Goal: Find specific page/section: Find specific page/section

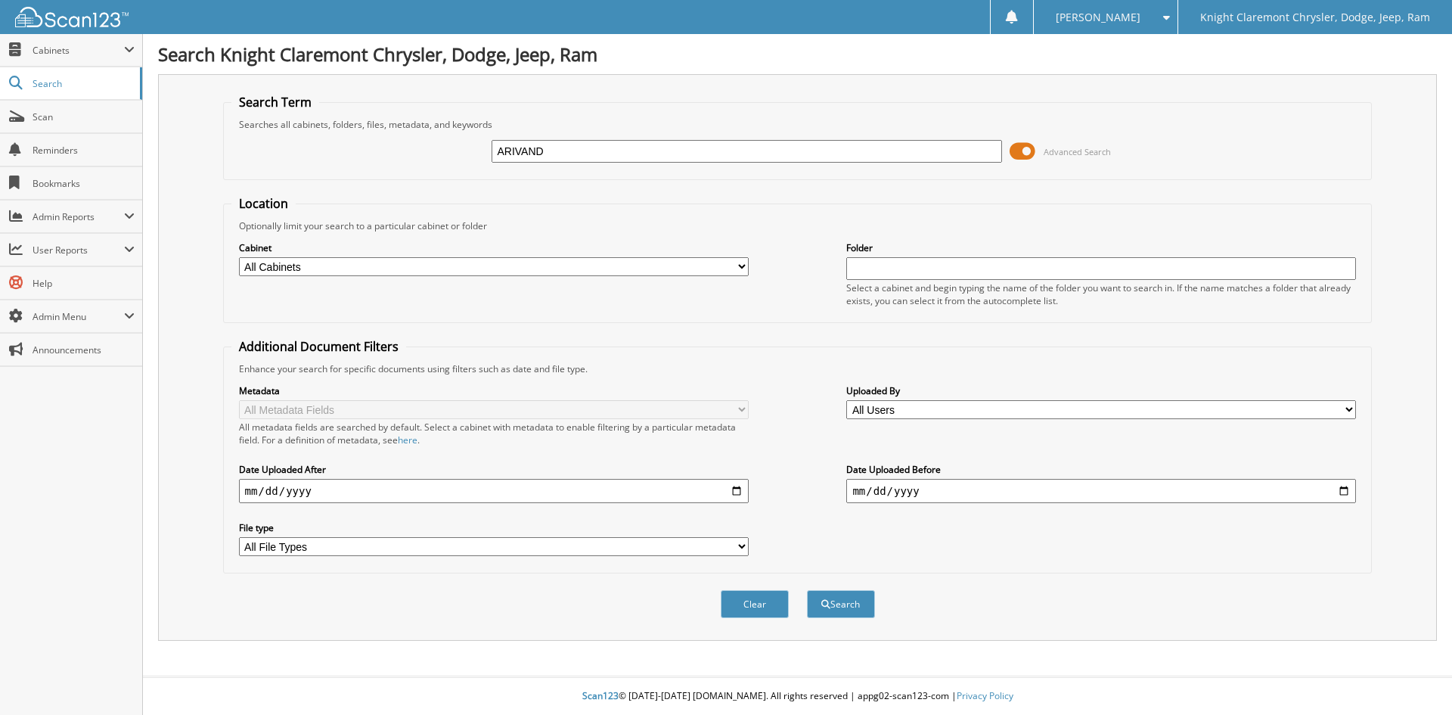
type input "ARIVAND"
click at [807, 590] on button "Search" at bounding box center [841, 604] width 68 height 28
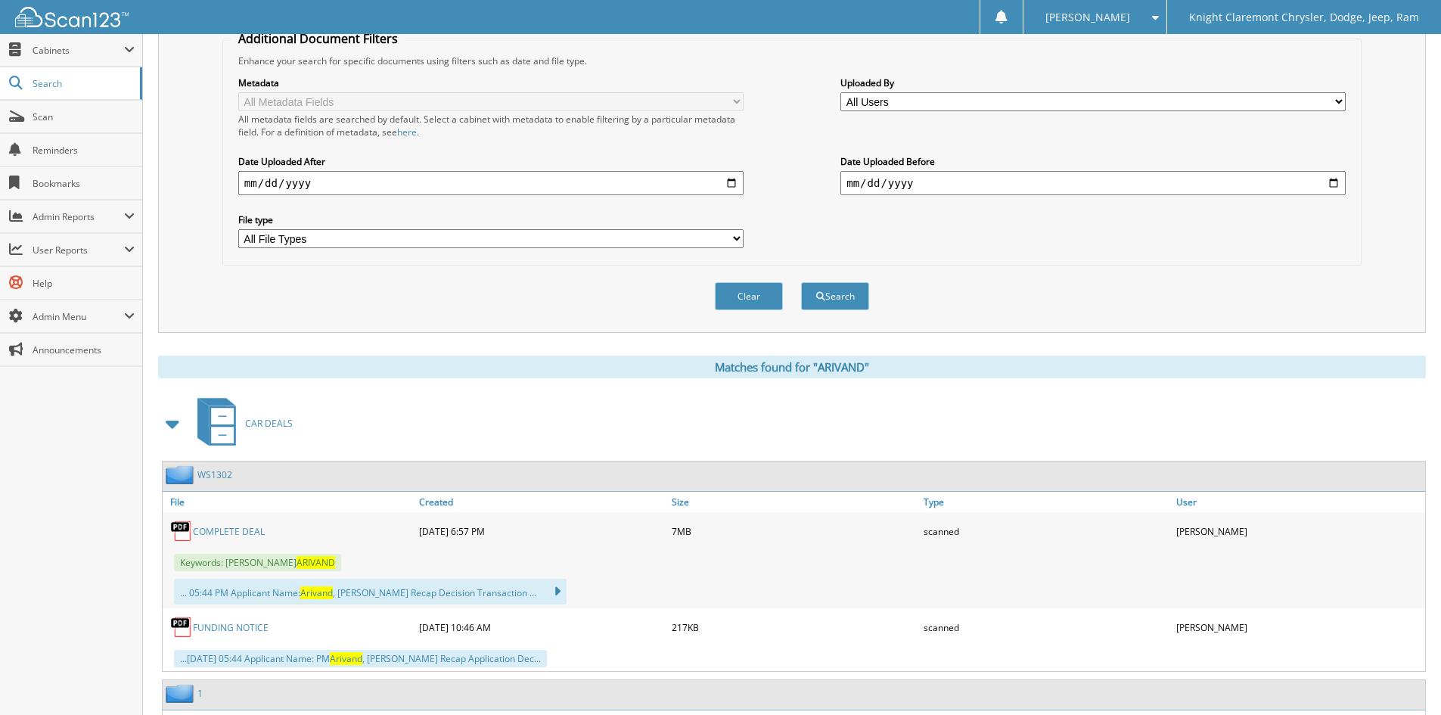
scroll to position [454, 0]
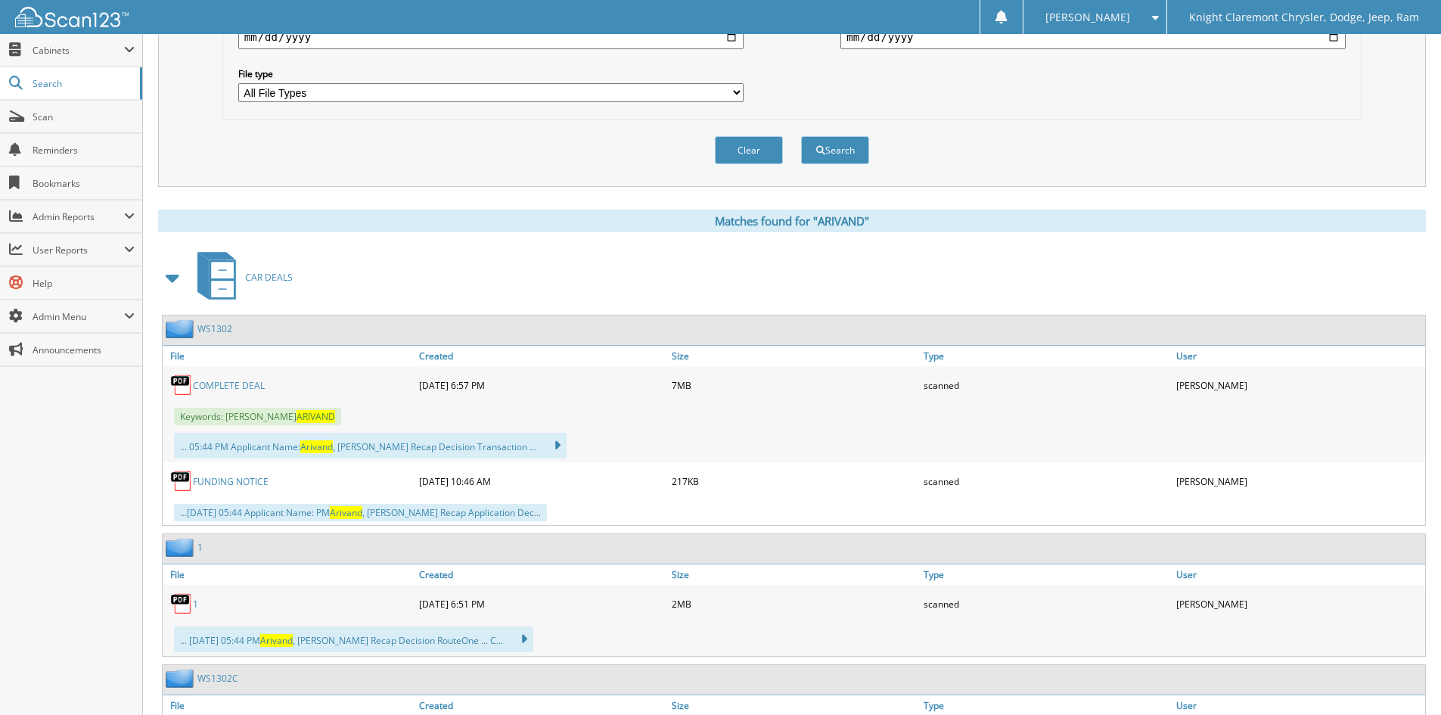
click at [235, 387] on link "COMPLETE DEAL" at bounding box center [229, 385] width 72 height 13
click at [241, 387] on link "COMPLETE DEAL" at bounding box center [229, 385] width 72 height 13
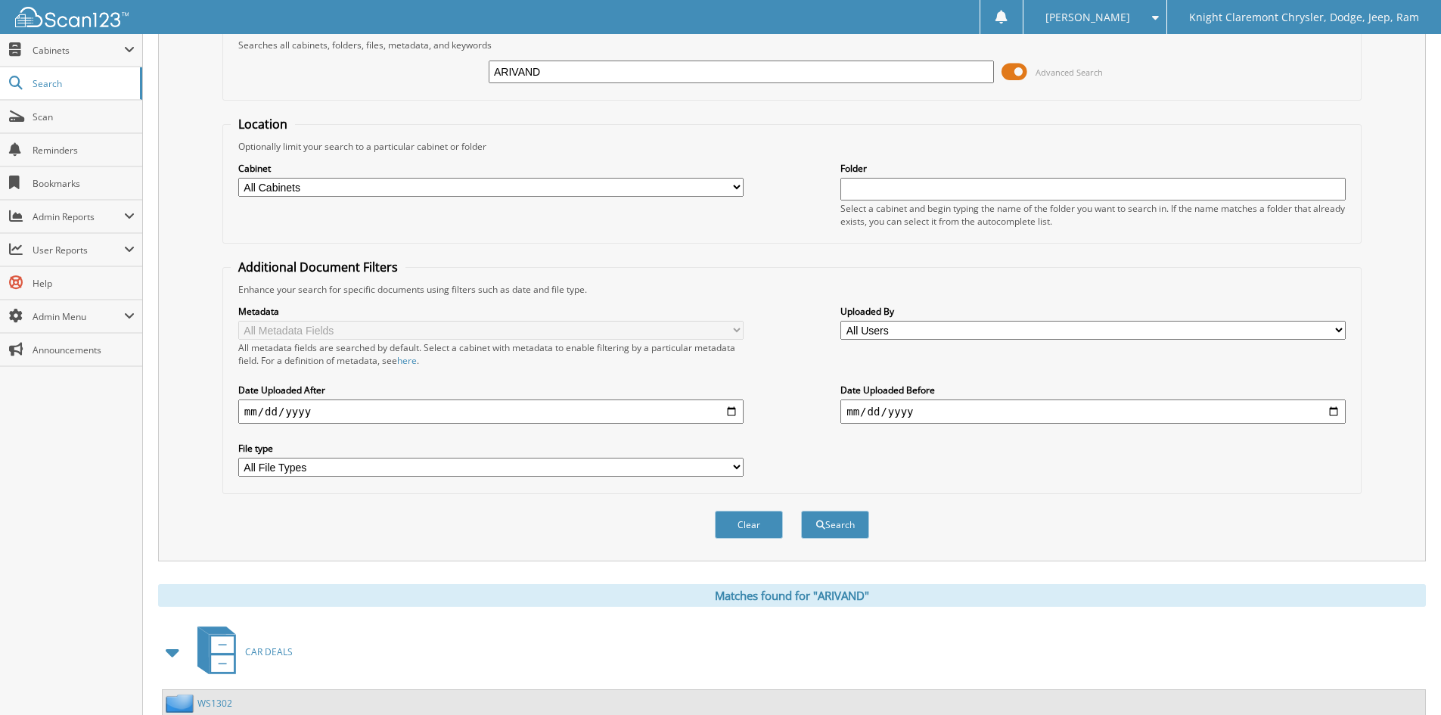
scroll to position [0, 0]
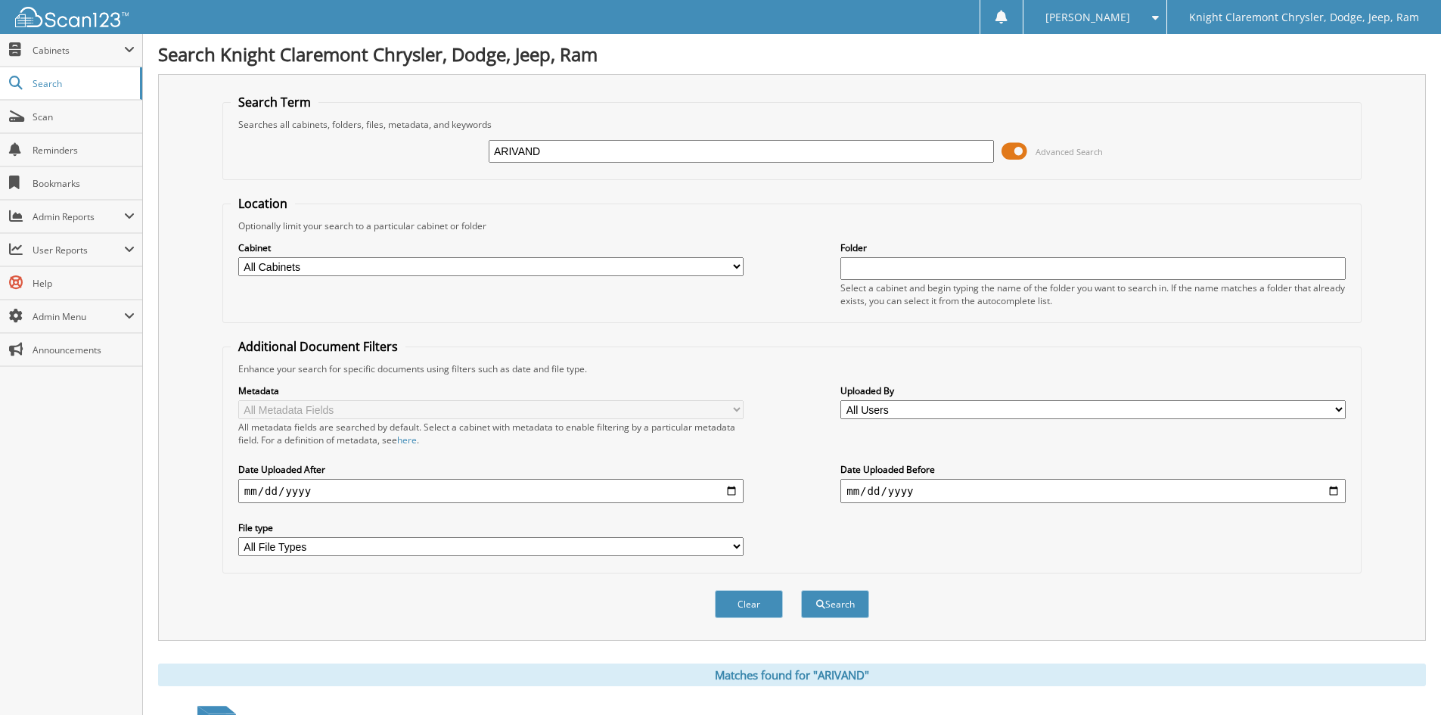
drag, startPoint x: 543, startPoint y: 149, endPoint x: 247, endPoint y: 170, distance: 296.5
click at [268, 166] on div "ARIVAND Advanced Search" at bounding box center [792, 151] width 1122 height 41
type input "CH1547"
click at [801, 590] on button "Search" at bounding box center [835, 604] width 68 height 28
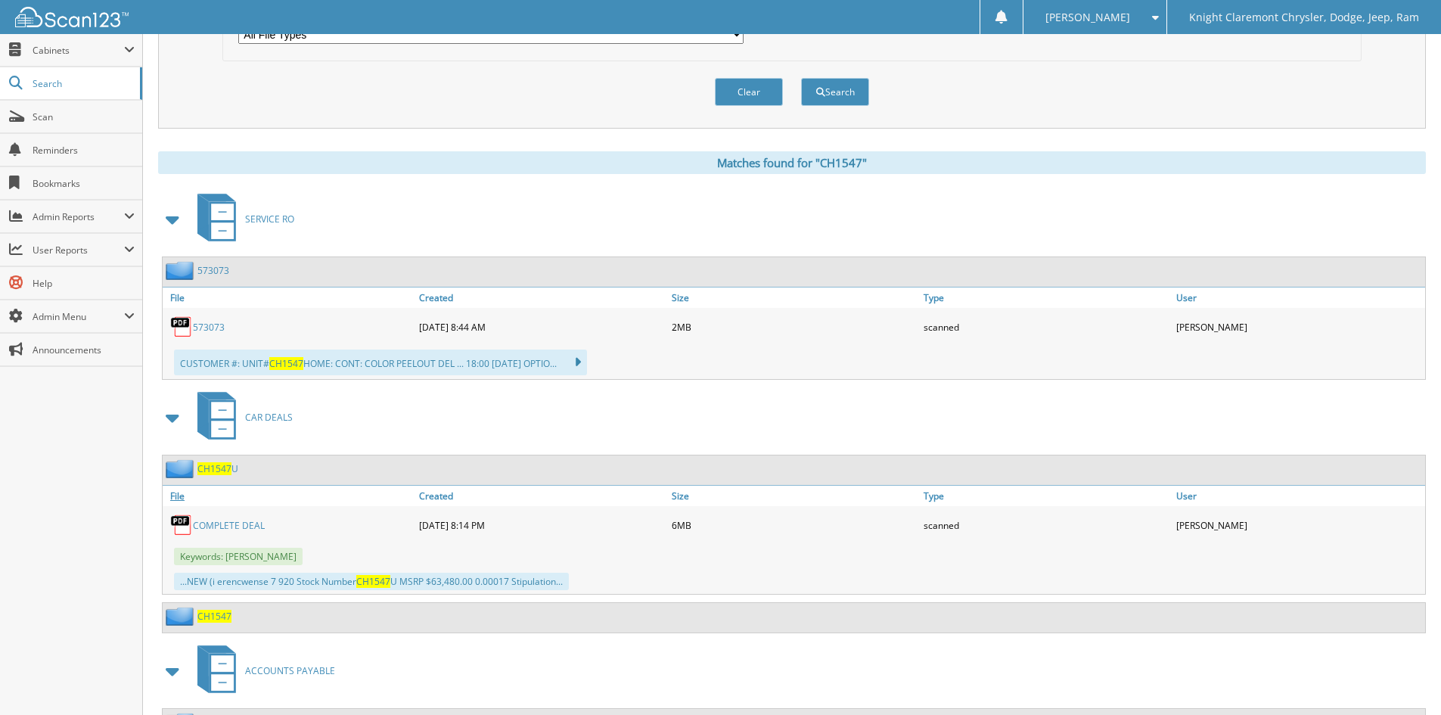
scroll to position [529, 0]
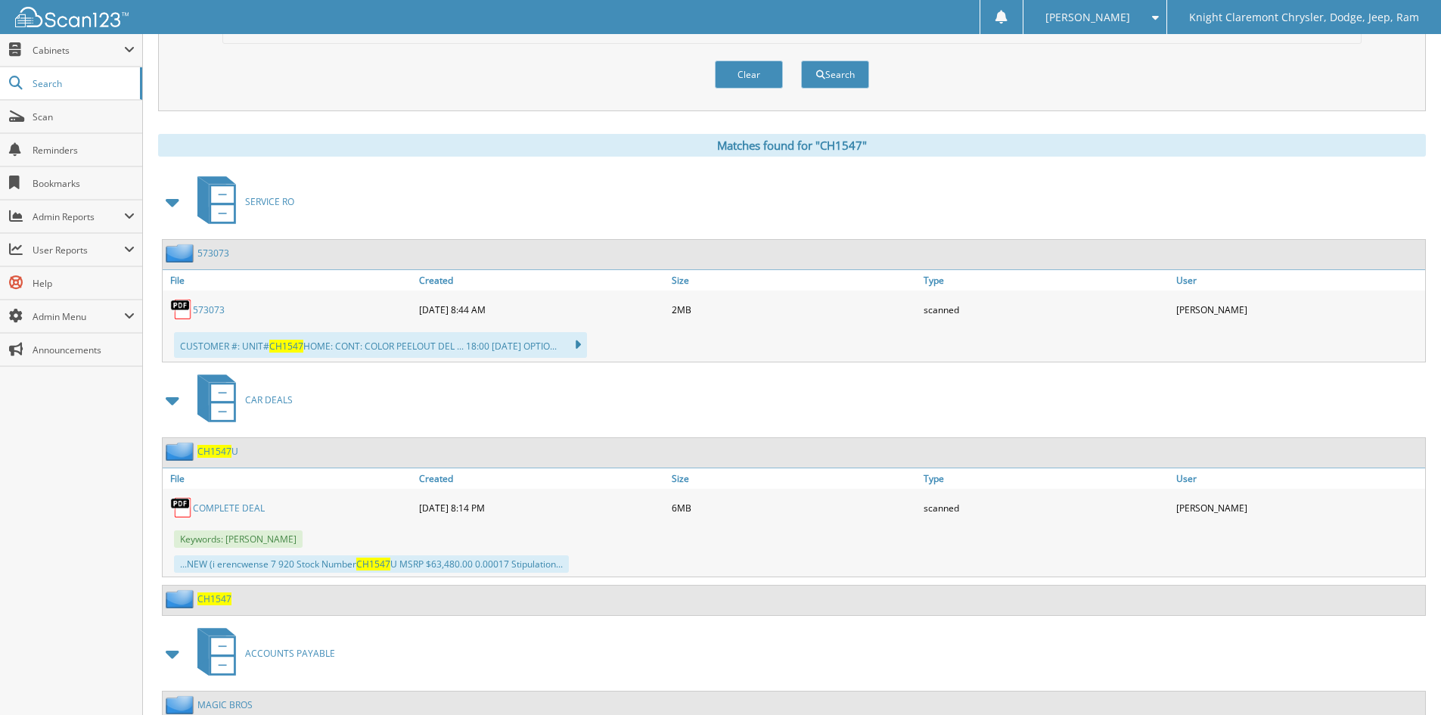
click at [228, 510] on link "COMPLETE DEAL" at bounding box center [229, 507] width 72 height 13
click at [231, 508] on link "COMPLETE DEAL" at bounding box center [229, 507] width 72 height 13
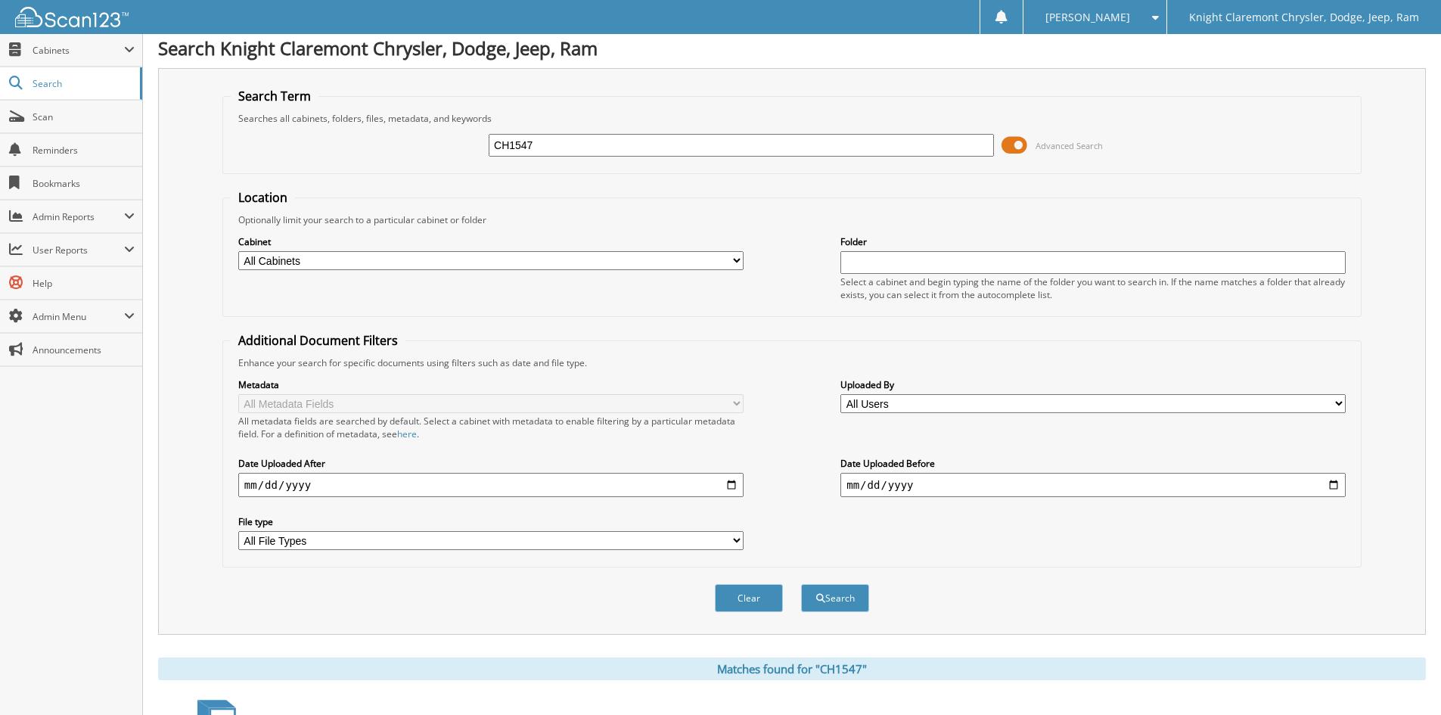
scroll to position [0, 0]
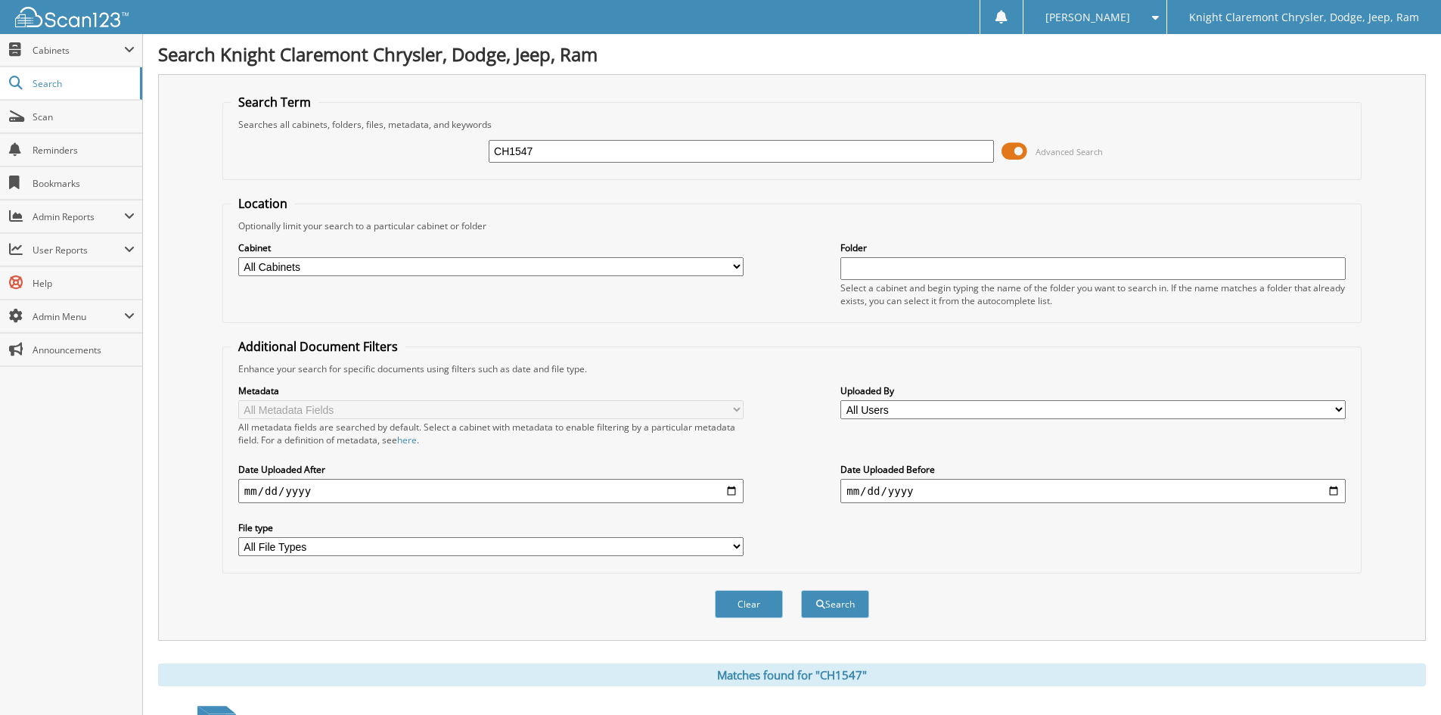
click at [1107, 14] on span "[PERSON_NAME]" at bounding box center [1087, 17] width 85 height 9
click at [1135, 76] on link "Logout" at bounding box center [1094, 74] width 143 height 26
